Goal: Task Accomplishment & Management: Manage account settings

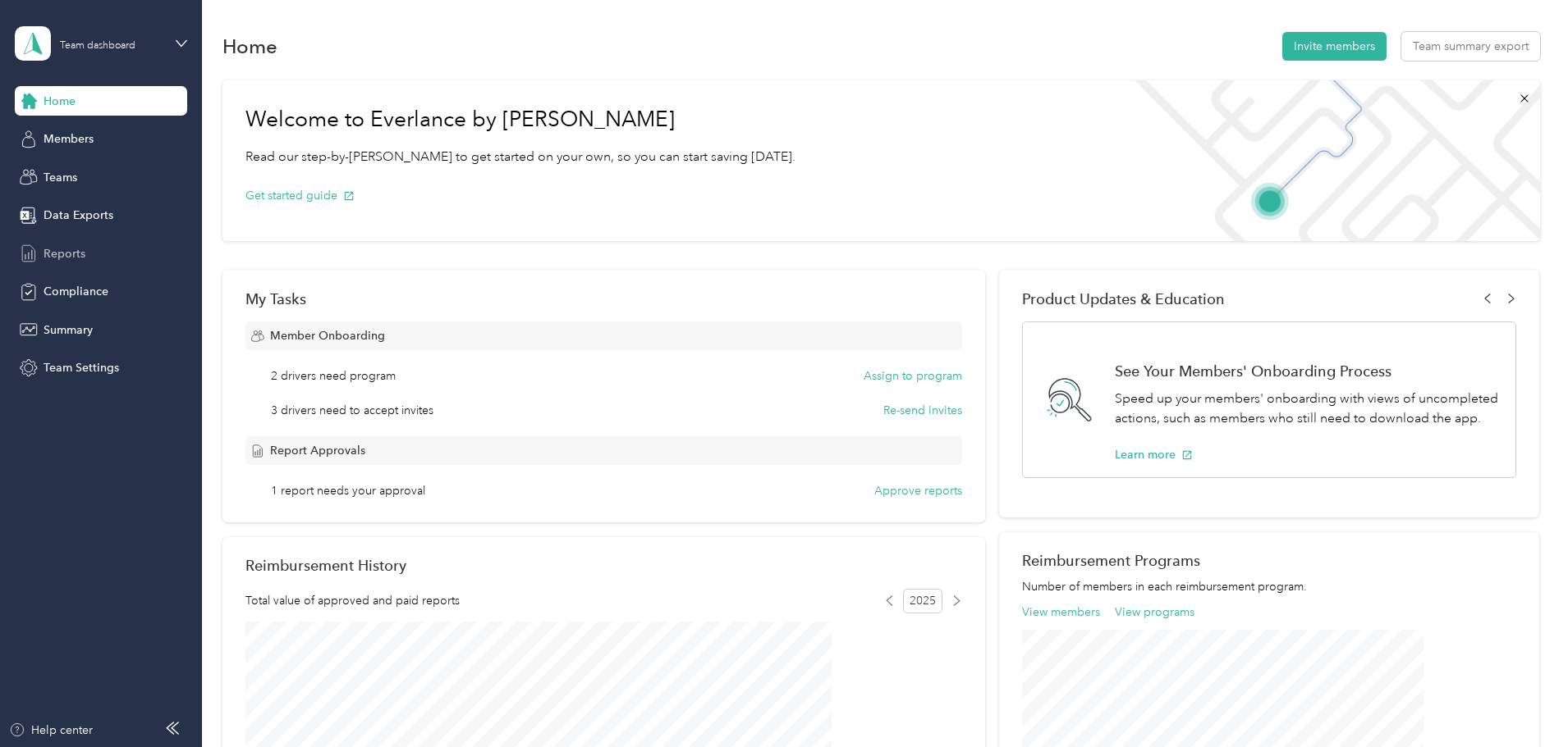
click at [81, 260] on span "Reports" at bounding box center [64, 254] width 42 height 17
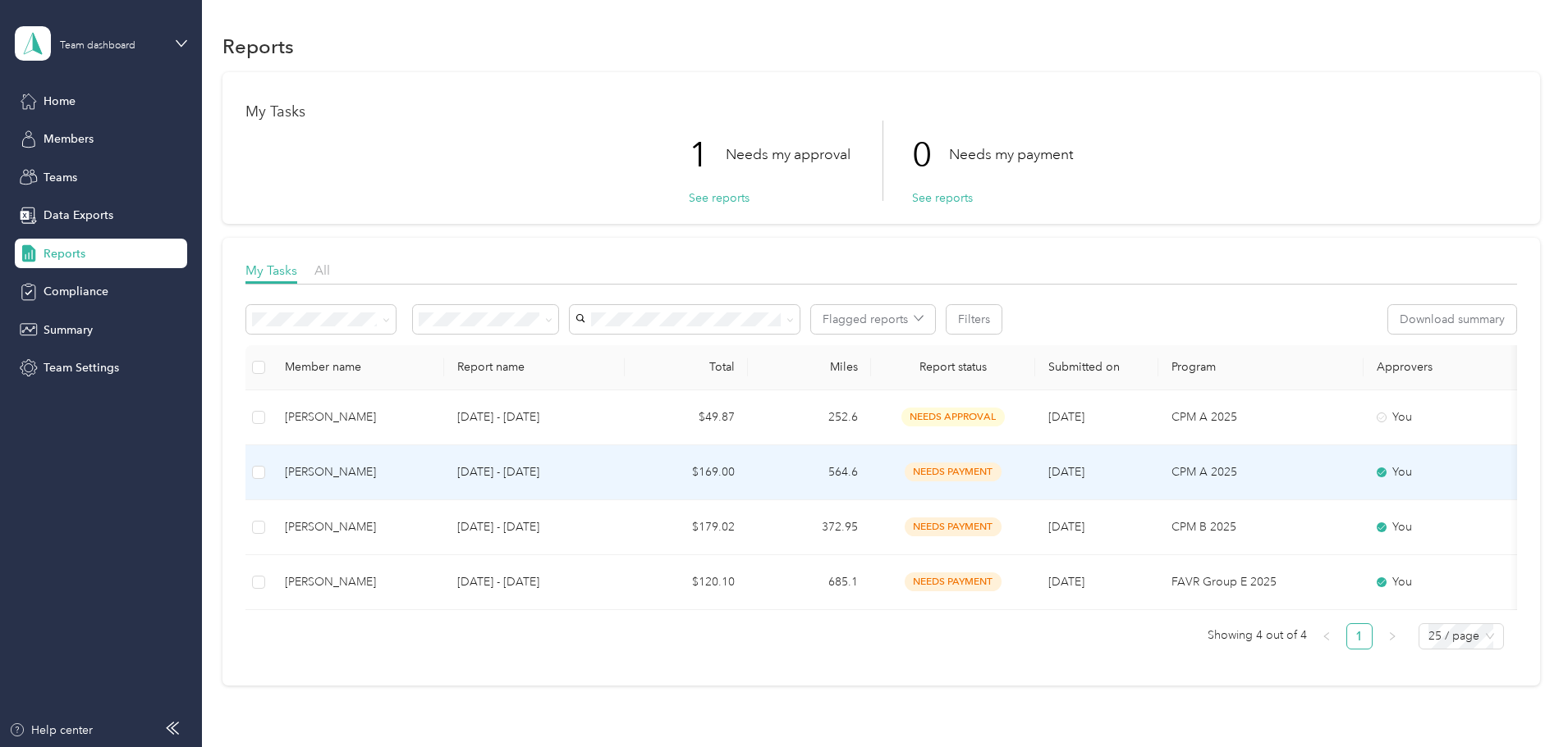
click at [431, 473] on div "[PERSON_NAME]" at bounding box center [358, 472] width 146 height 18
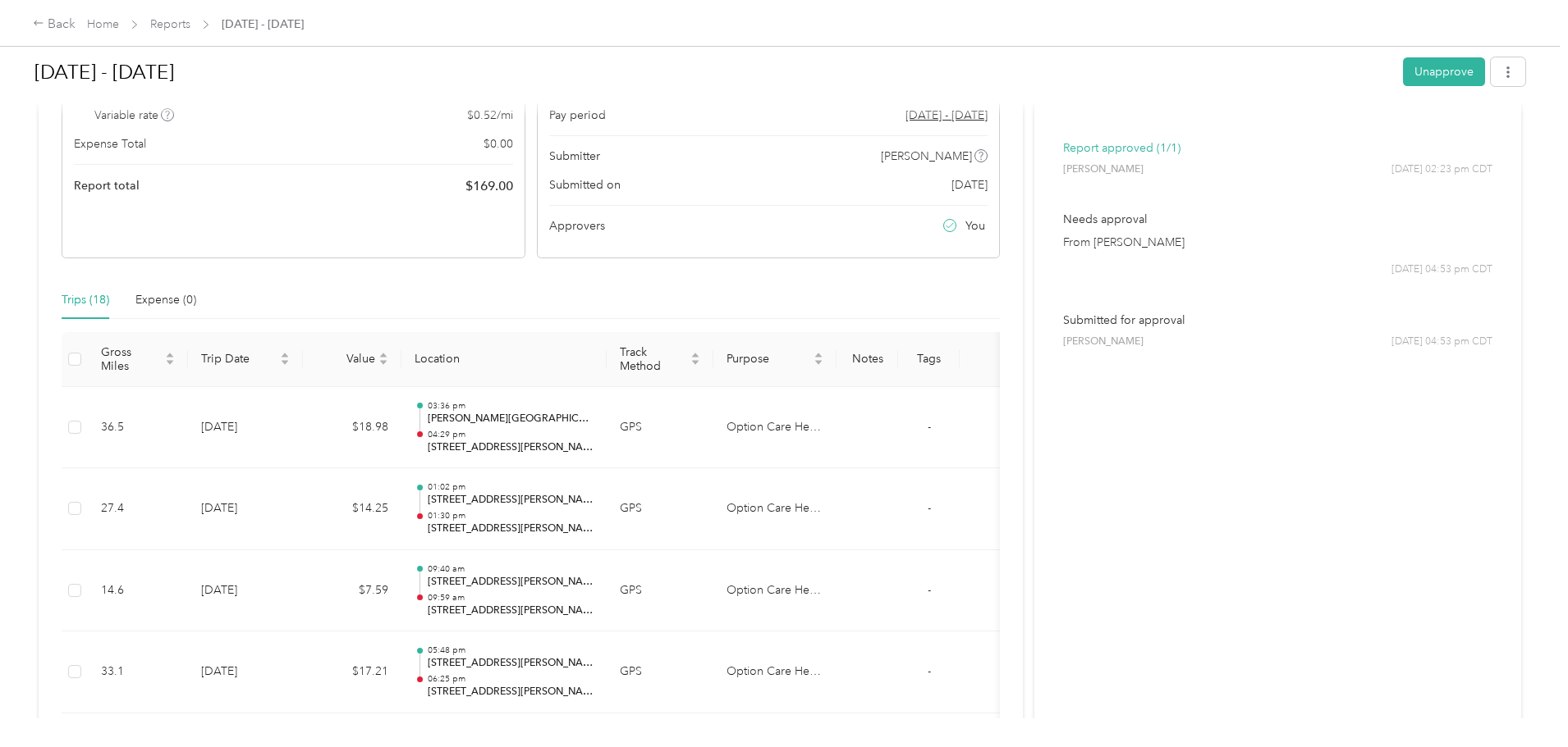
scroll to position [328, 0]
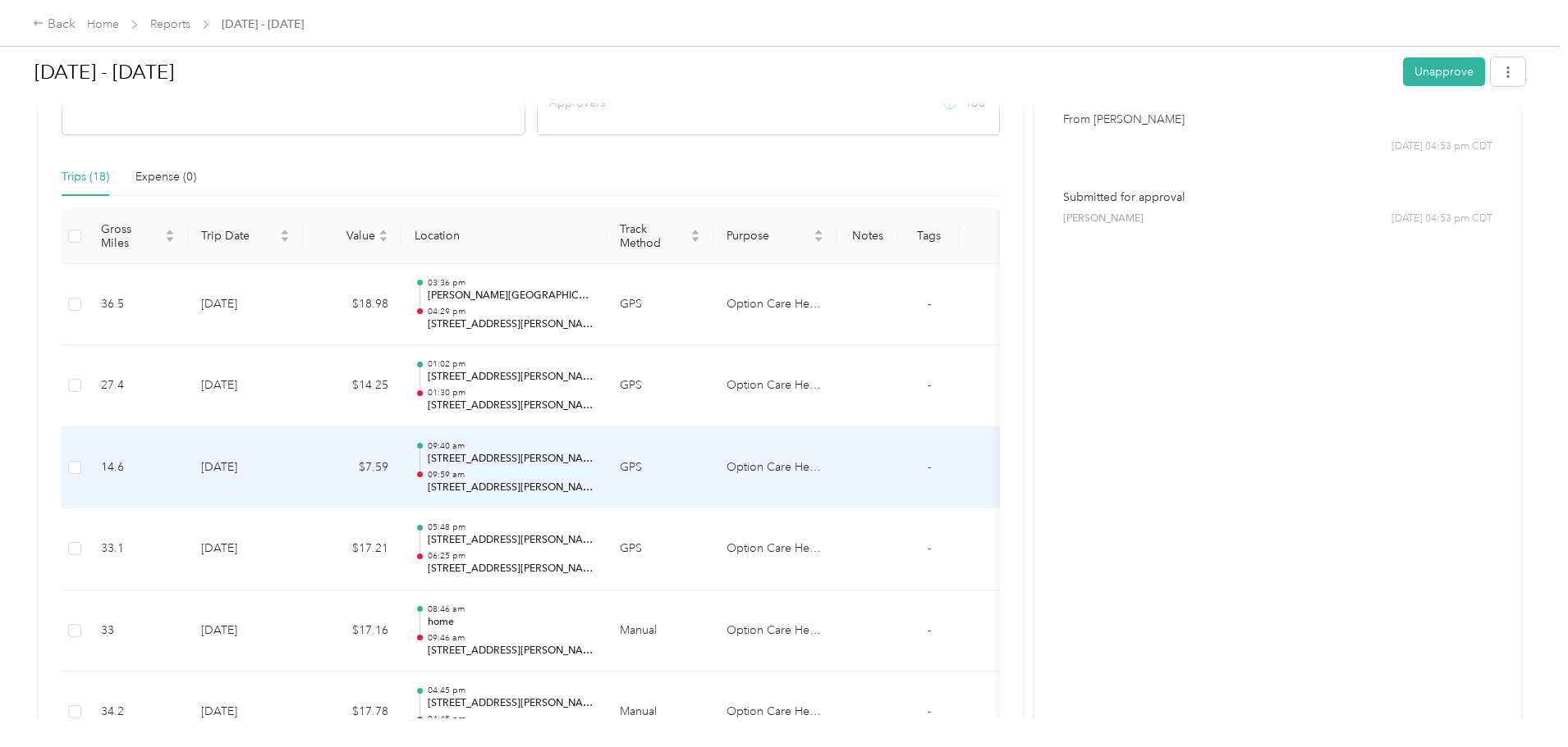
click at [303, 477] on td "[DATE]" at bounding box center [245, 468] width 115 height 82
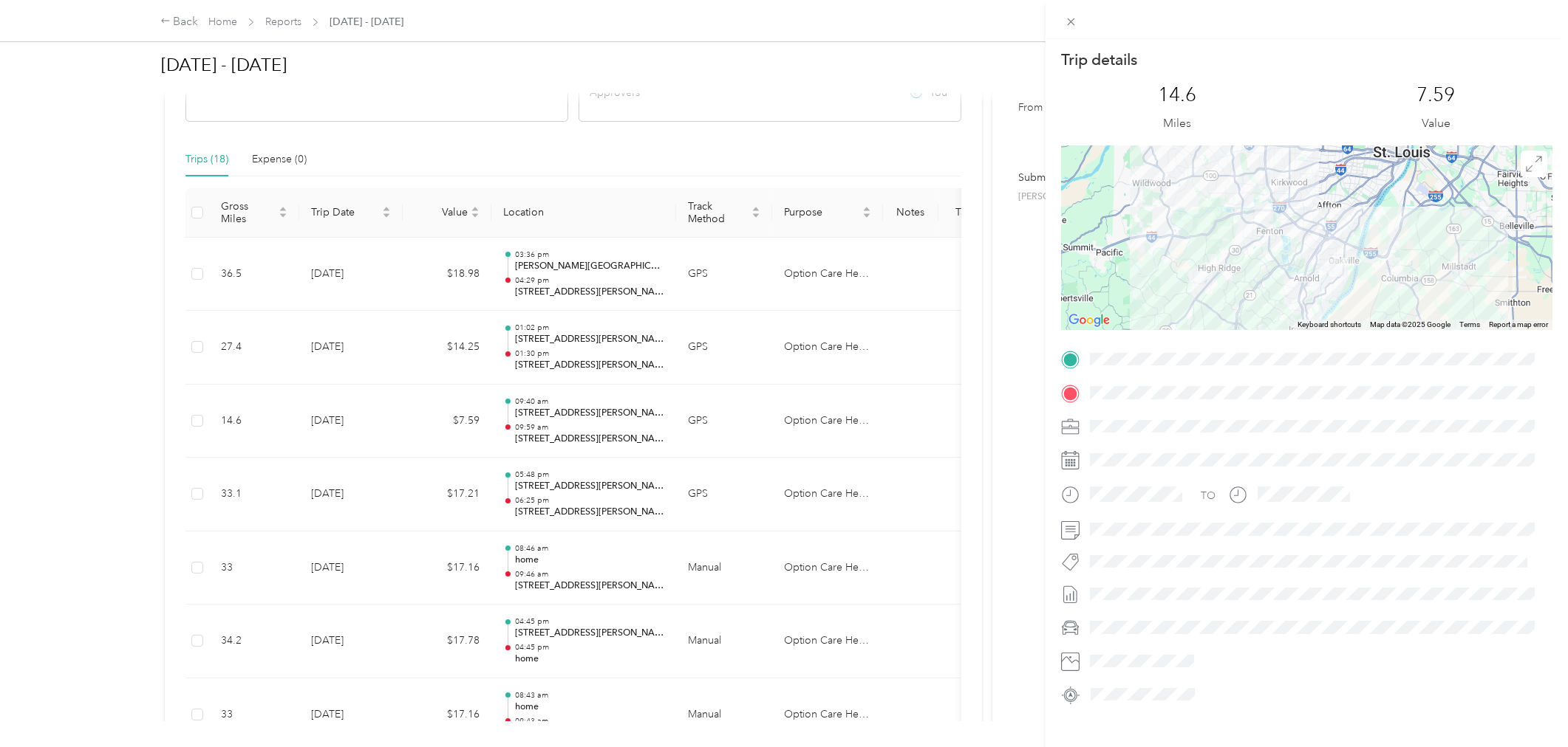
click at [395, 283] on div "Trip details This trip cannot be edited because it is either under review, appr…" at bounding box center [784, 374] width 1568 height 747
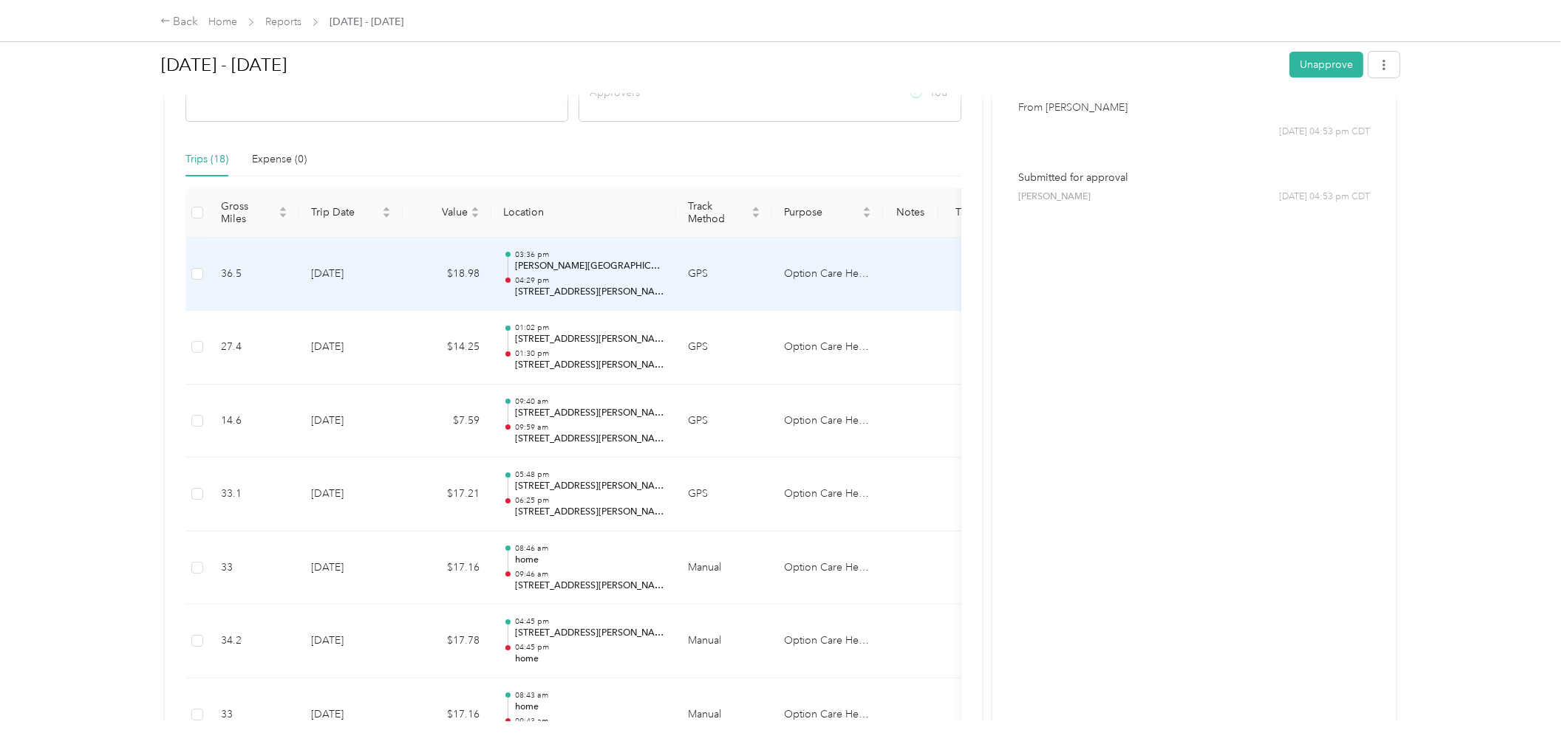
click at [623, 277] on p "04:29 pm" at bounding box center [590, 281] width 149 height 10
